Goal: Communication & Community: Answer question/provide support

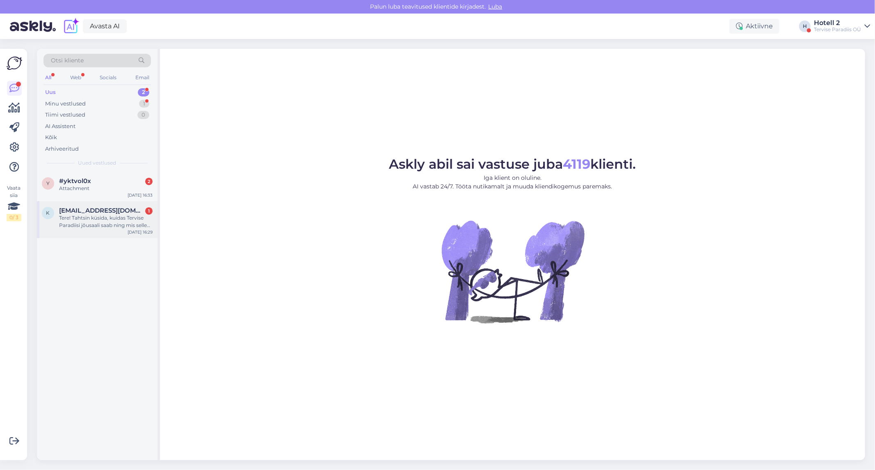
click at [108, 226] on div "Tere! Tahtsin küsida, kuidas Tervise Paradiisi jõusaali saab ning mis selle hin…" at bounding box center [106, 221] width 94 height 15
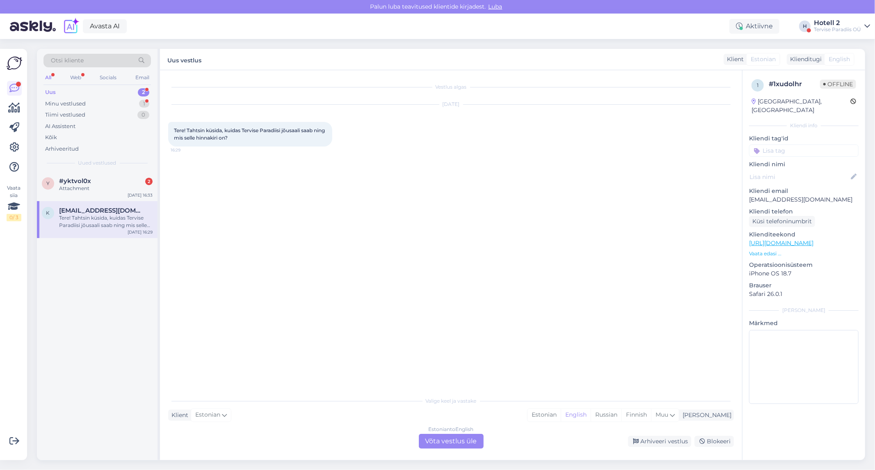
click at [441, 442] on div "Estonian to English Võta vestlus üle" at bounding box center [451, 441] width 65 height 15
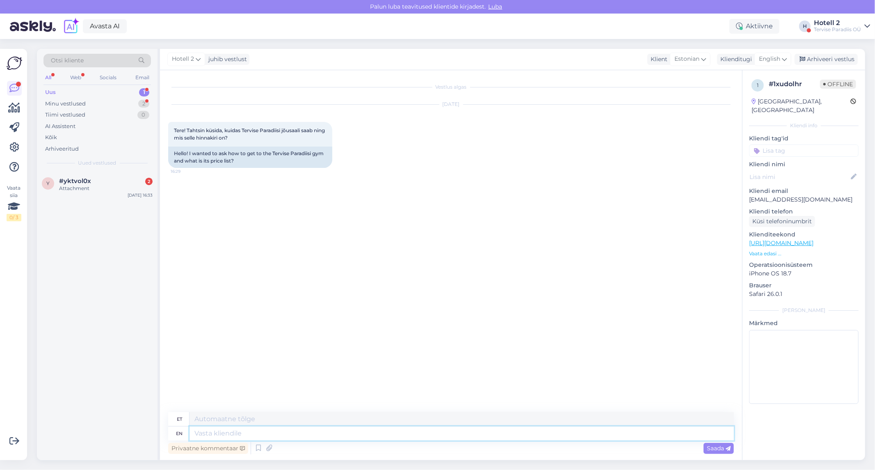
click at [239, 434] on textarea at bounding box center [462, 433] width 544 height 14
type textarea "Tere!"
type textarea "Tere! Info l"
type textarea "Tere! Info"
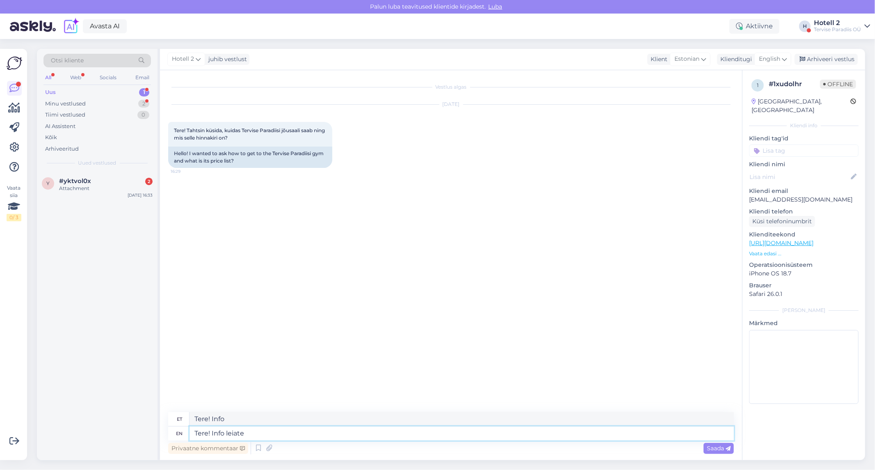
type textarea "Tere! Info leiate m"
type textarea "Tere! Info leiate"
type textarea "Tere! Info leiate meie"
type textarea "Tere! Info leiate meie kodulehelt"
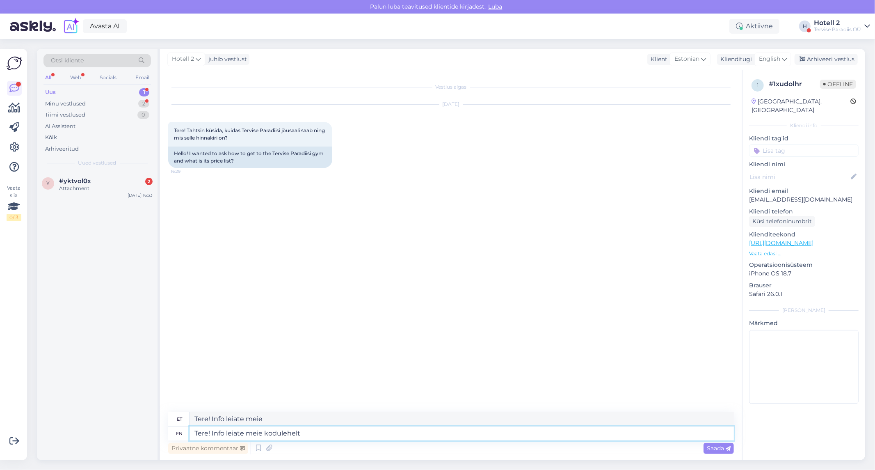
type textarea "Tere! Info meie kodulehelt"
type textarea "Tere! Info leiate meie kodulehelt või t"
type textarea "Tere! Info meie kodulehelt või"
type textarea "Tere! Info leiate meie kodulehelt või tel t"
type textarea "Tere! Info meie kodulehelt või tel"
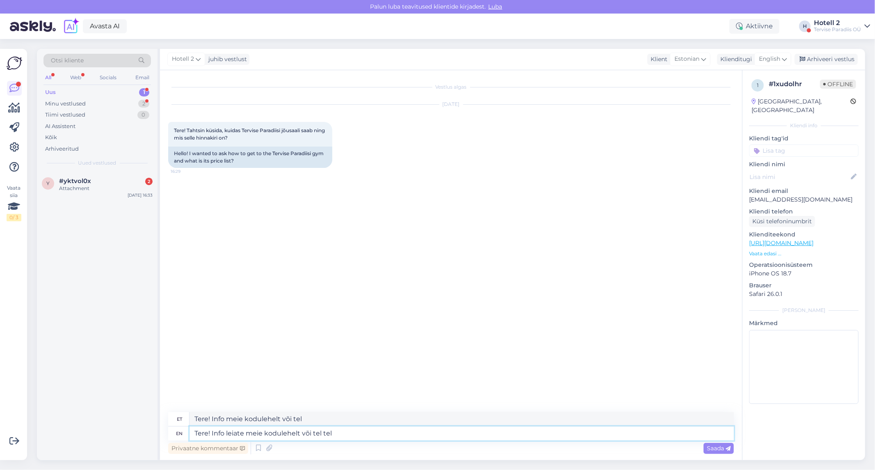
type textarea "Tere! Info leiate meie kodulehelt või tel te"
type textarea "Tere! Info meie kodulehelt või tel te"
type textarea "Tere! Info leiate meie kodulehelt või tel"
type textarea "Tere! Info meie kodulehelt või tel"
type textarea "Tere! Info leiate meie kodulehelt või tel 44"
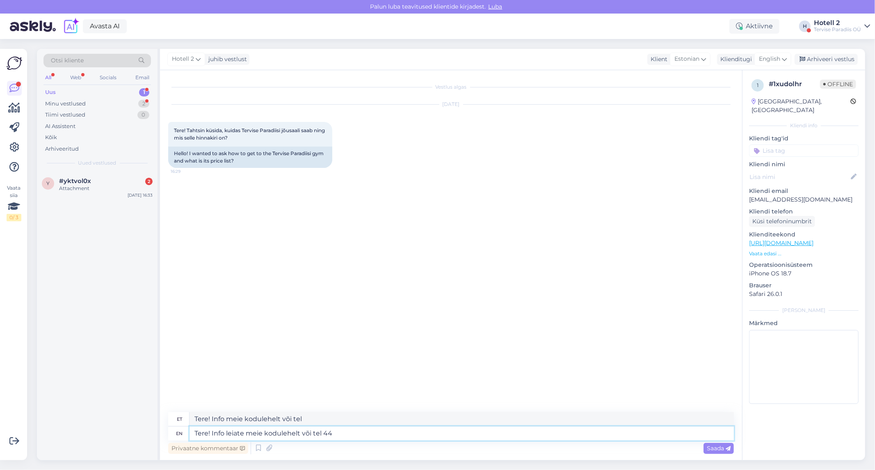
type textarea "Tere! Info meie kodulehelt või tel 44"
type textarea "Tere! Info leiate meie kodulehelt või tel 44 51"
type textarea "Tere! Info meie kodulehelt või tel 44 51"
type textarea "Tere! Info leiate meie kodulehelt või tel [PHONE_NUMBER]"
type textarea "Tere! Info meie kodulehelt või tel [PHONE_NUMBER]"
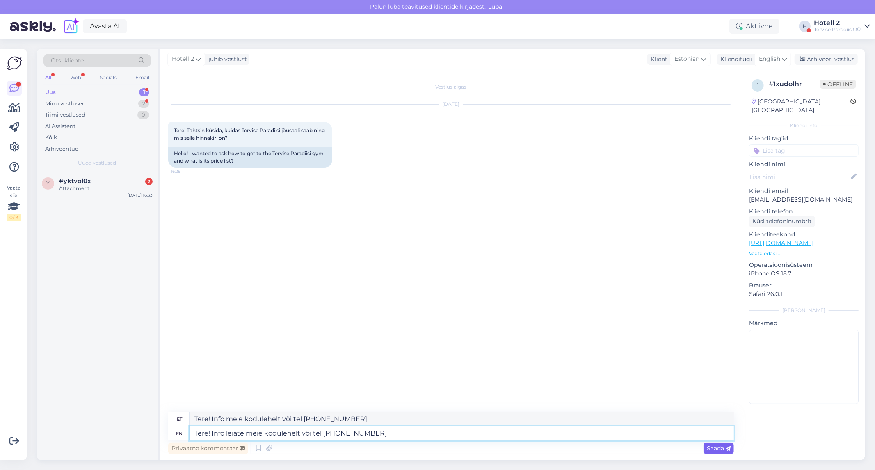
type textarea "Tere! Info leiate meie kodulehelt või tel [PHONE_NUMBER]"
click at [719, 448] on span "Saada" at bounding box center [719, 447] width 24 height 7
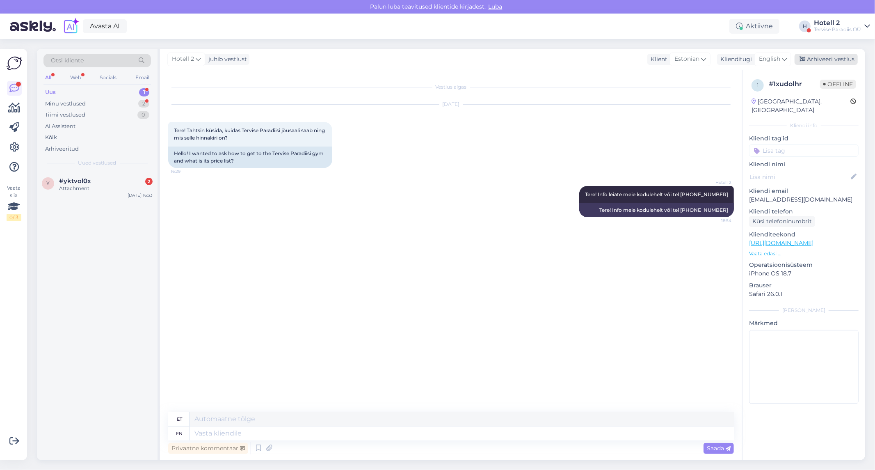
click at [815, 60] on div "Arhiveeri vestlus" at bounding box center [826, 59] width 63 height 11
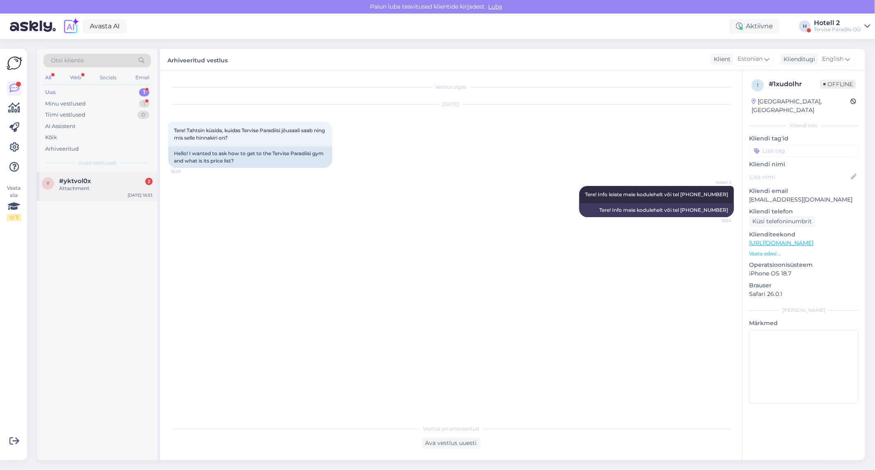
click at [83, 182] on span "#yktvol0x" at bounding box center [75, 180] width 32 height 7
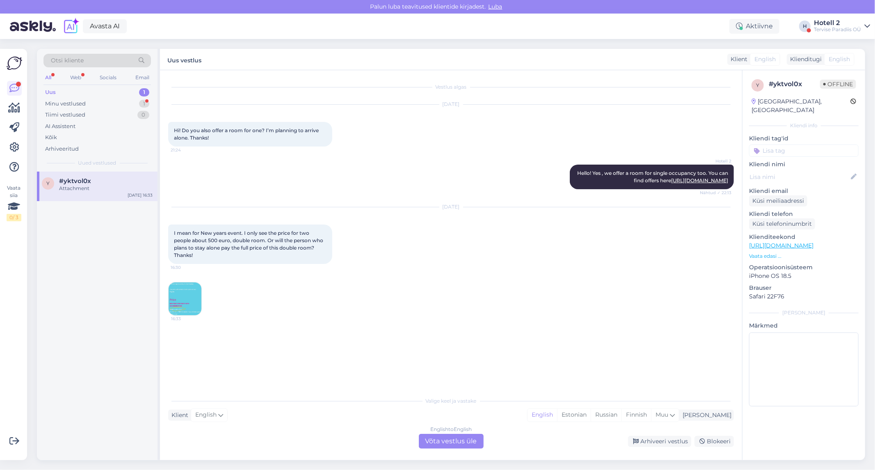
click at [433, 438] on div "English to English Võta vestlus üle" at bounding box center [451, 441] width 65 height 15
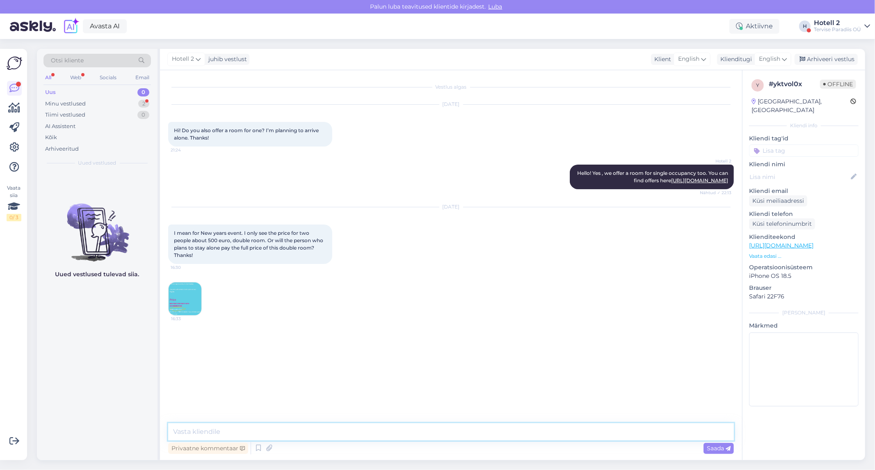
click at [272, 432] on textarea at bounding box center [451, 431] width 566 height 17
type textarea "Tere!"
drag, startPoint x: 203, startPoint y: 432, endPoint x: 145, endPoint y: 434, distance: 57.9
click at [145, 434] on div "Otsi kliente All Web Socials Email Uus 0 Minu vestlused 2 Tiimi vestlused 0 AI …" at bounding box center [451, 254] width 828 height 411
click at [109, 98] on div "Minu vestlused 2" at bounding box center [96, 103] width 107 height 11
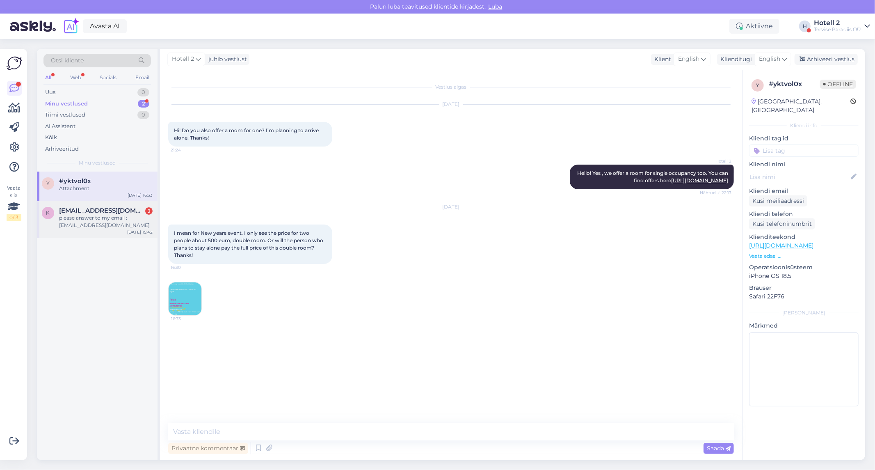
click at [79, 215] on div "please answer to my email : [EMAIL_ADDRESS][DOMAIN_NAME]" at bounding box center [106, 221] width 94 height 15
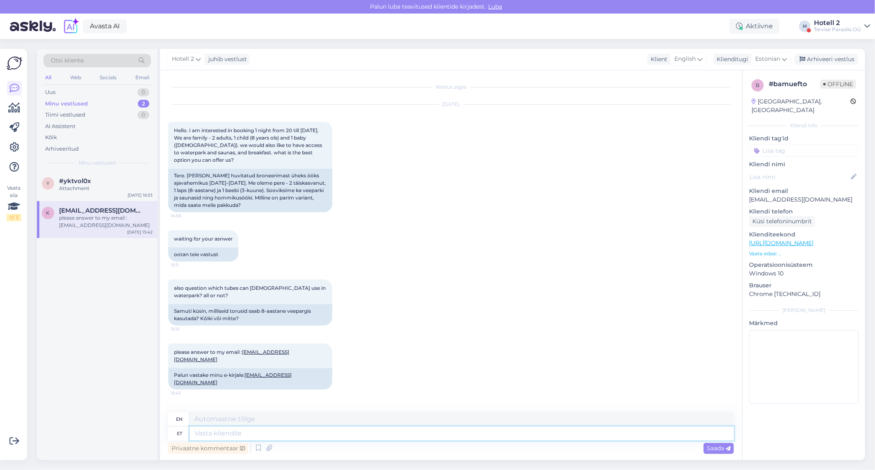
click at [353, 436] on textarea at bounding box center [462, 433] width 544 height 14
type textarea "Tere!"
type textarea "Hello!"
type textarea "Tere! Broneerimisega te"
type textarea "Hello! With reservation"
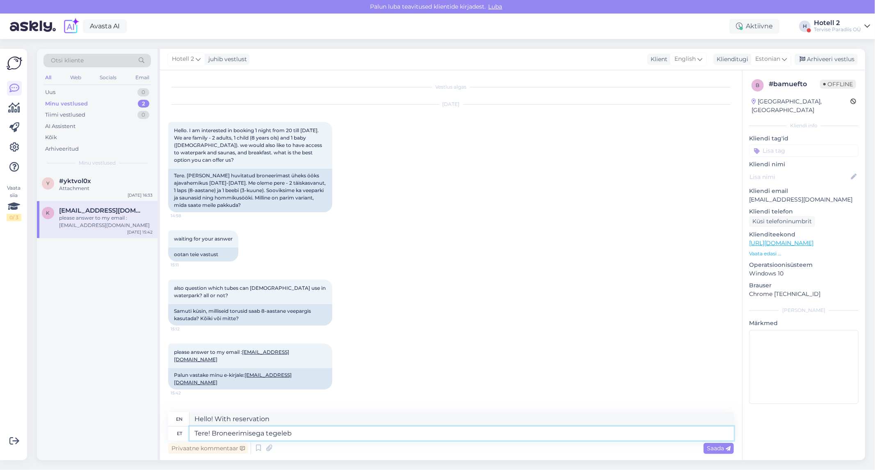
type textarea "Tere! Broneerimisega tegeleb m"
type textarea "Hello! Booking is handled by"
type textarea "Tere! Broneerimisega tegeleb meil"
type textarea "Hello! We are handling the booking."
type textarea "Tere! Broneerimisega tegeleb meil müügios"
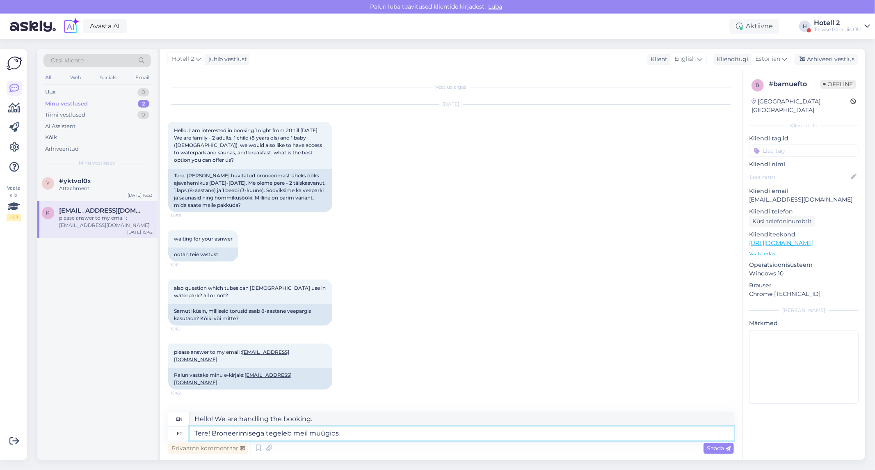
type textarea "Hello! Our sales department handles reservations."
type textarea "Tere! Broneerimisega tegeleb meil müügiosakond [EMAIL_ADDRESS][DOMAIN_NAME]"
type textarea "Hello! Our sales department is handling reservations [EMAIL_ADDRESS][DOMAIN_NAM…"
type textarea "Tere! Broneerimisega tegeleb meil müügiosakond [EMAIL_ADDRESS][DOMAIN_NAME]"
drag, startPoint x: 708, startPoint y: 445, endPoint x: 713, endPoint y: 442, distance: 5.9
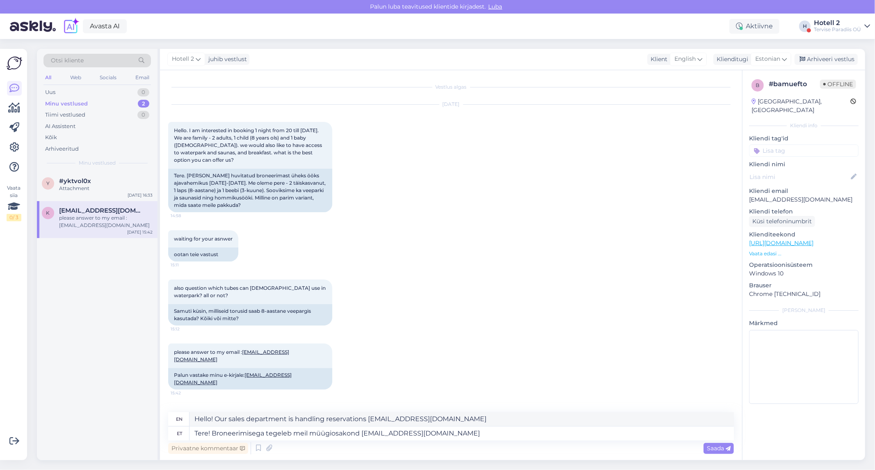
click at [709, 445] on span "Saada" at bounding box center [719, 447] width 24 height 7
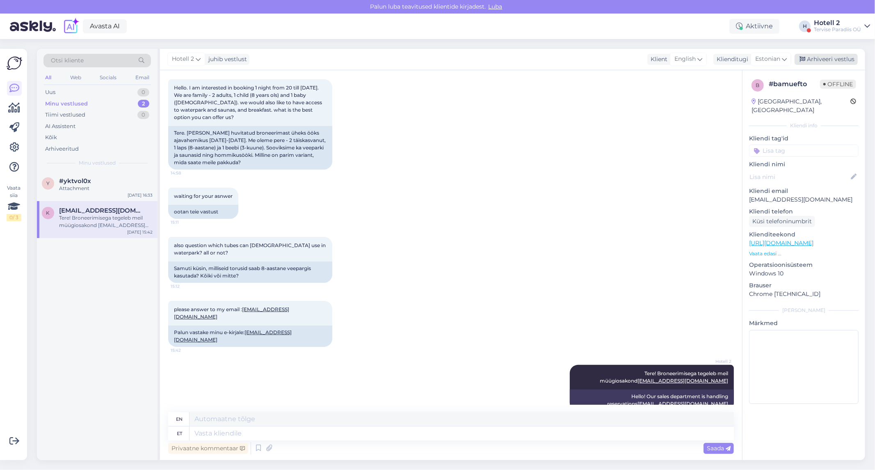
click at [833, 62] on div "Arhiveeri vestlus" at bounding box center [826, 59] width 63 height 11
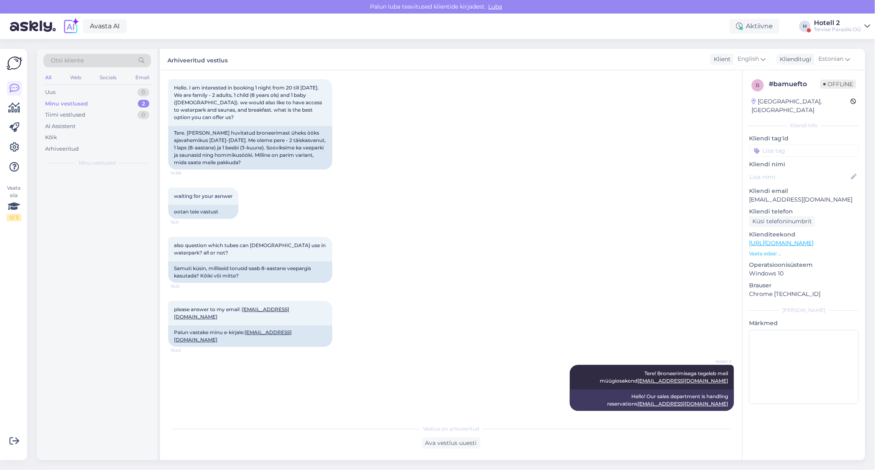
scroll to position [34, 0]
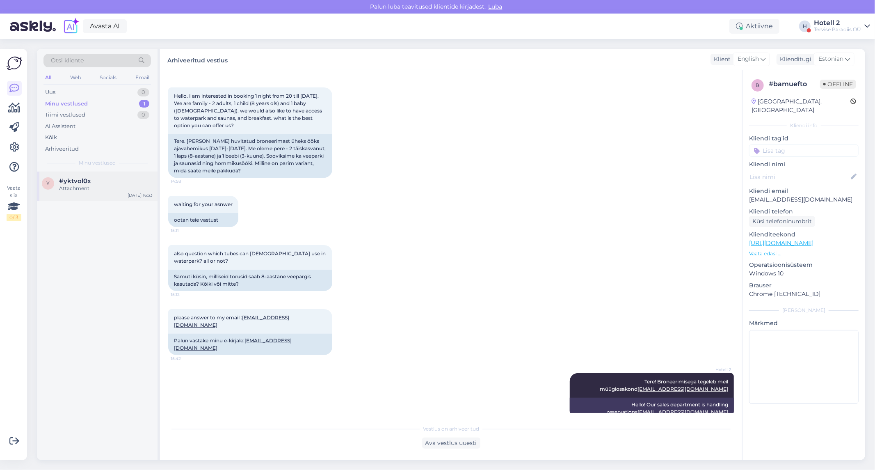
click at [85, 187] on div "Attachment" at bounding box center [106, 188] width 94 height 7
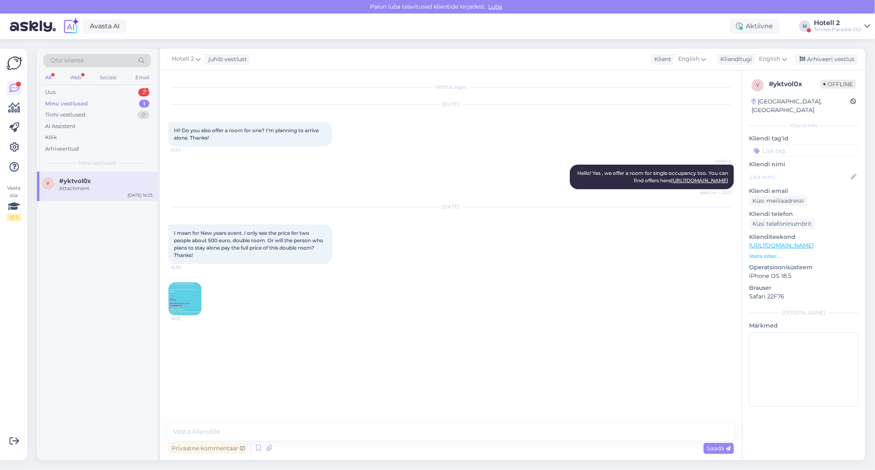
click at [96, 99] on div "Minu vestlused 1" at bounding box center [96, 103] width 107 height 11
